Goal: Task Accomplishment & Management: Use online tool/utility

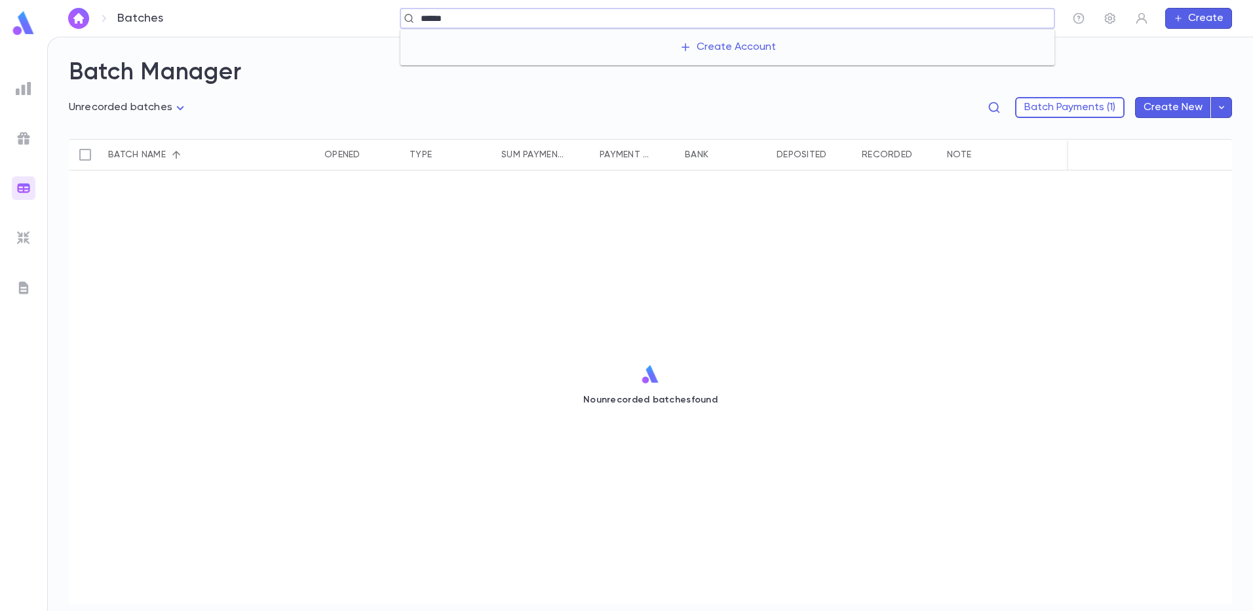
type input "*******"
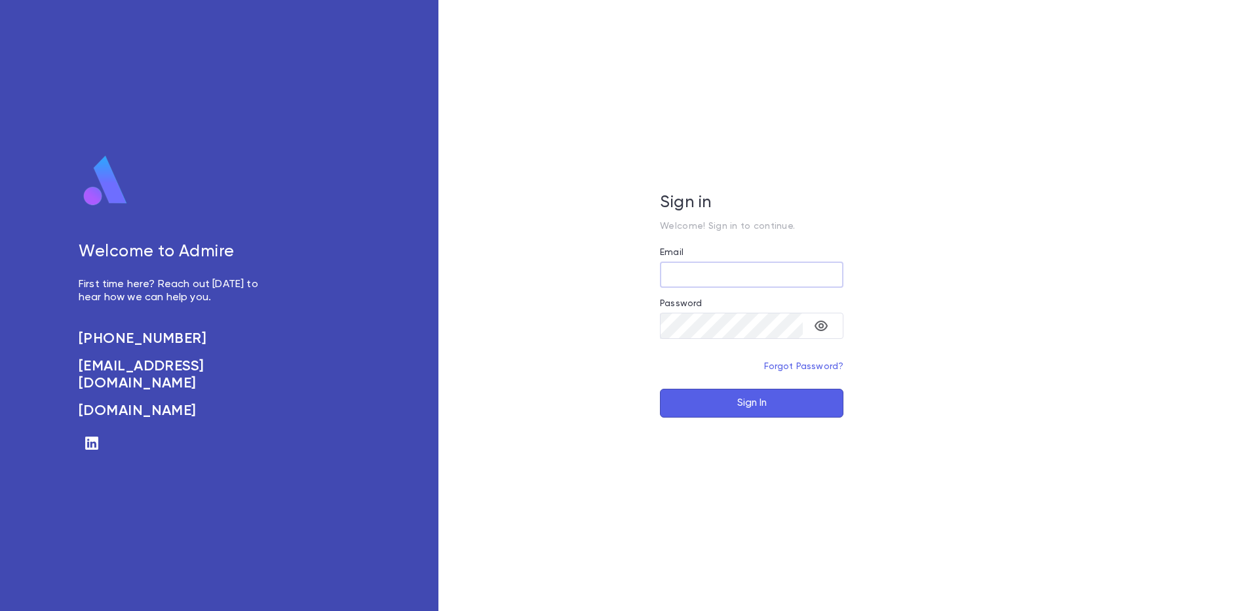
type input "**********"
click at [733, 404] on button "Sign In" at bounding box center [751, 402] width 183 height 29
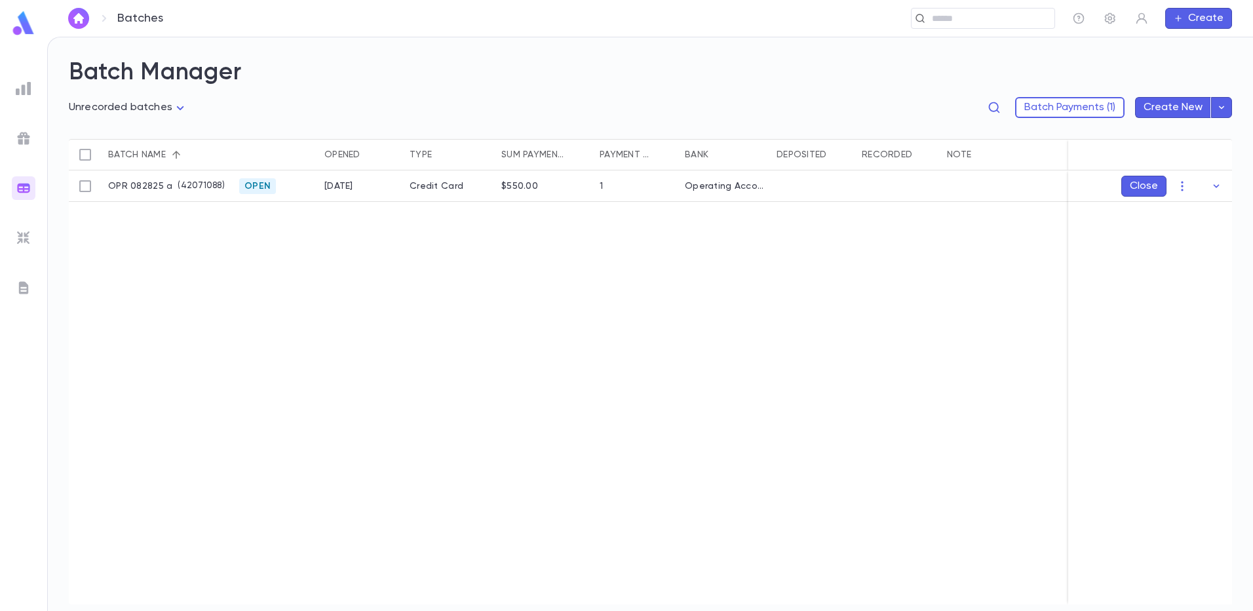
click at [1074, 111] on button "Batch Payments (1)" at bounding box center [1069, 107] width 109 height 21
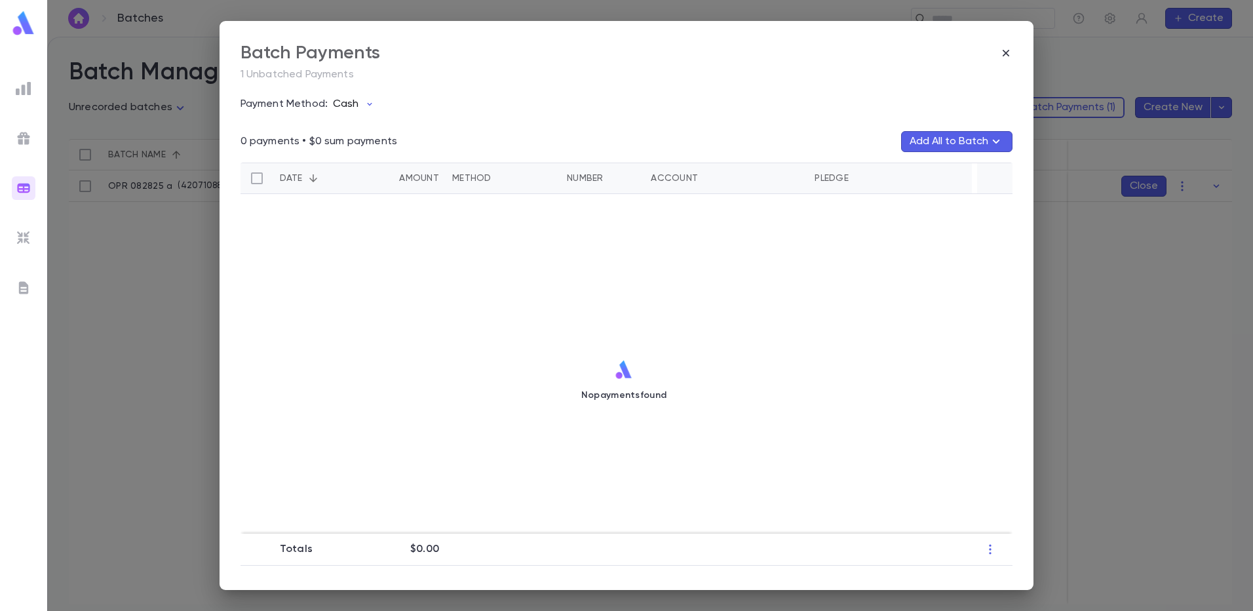
click at [378, 113] on button "Cash" at bounding box center [357, 104] width 58 height 25
click at [370, 168] on li "Credit Card" at bounding box center [391, 173] width 122 height 21
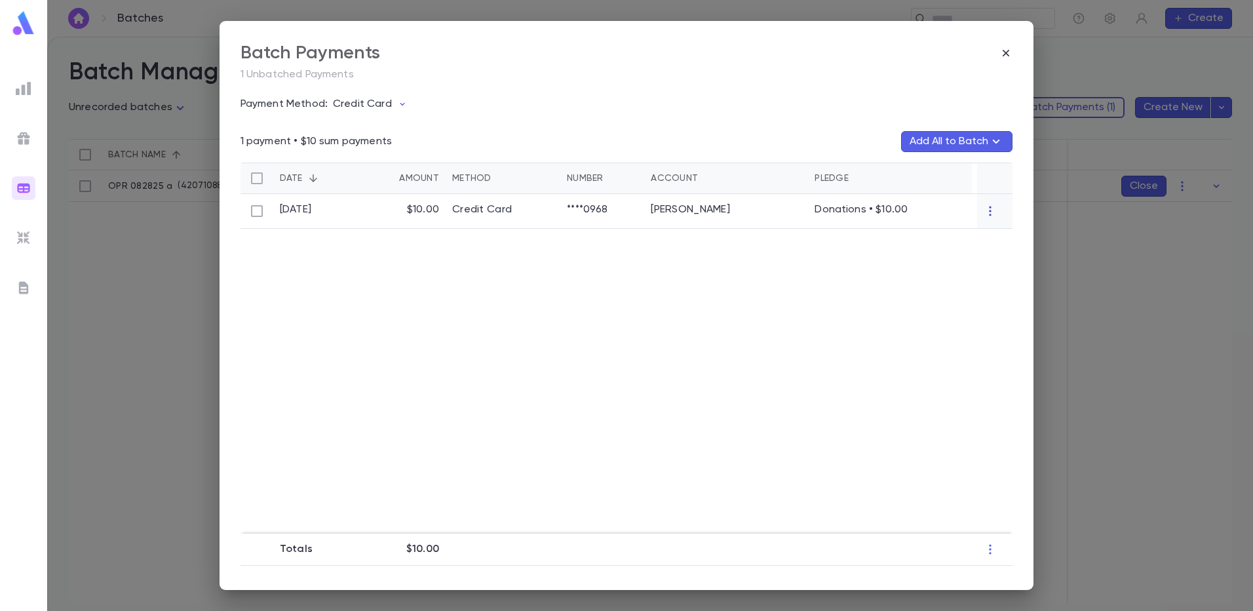
click at [983, 214] on icon "button" at bounding box center [989, 210] width 13 height 13
click at [264, 192] on div at bounding box center [626, 305] width 1253 height 611
click at [989, 210] on icon "button" at bounding box center [990, 211] width 2 height 10
click at [1012, 63] on div at bounding box center [626, 305] width 1253 height 611
click at [1006, 54] on icon "button" at bounding box center [1005, 53] width 7 height 7
